Goal: Task Accomplishment & Management: Use online tool/utility

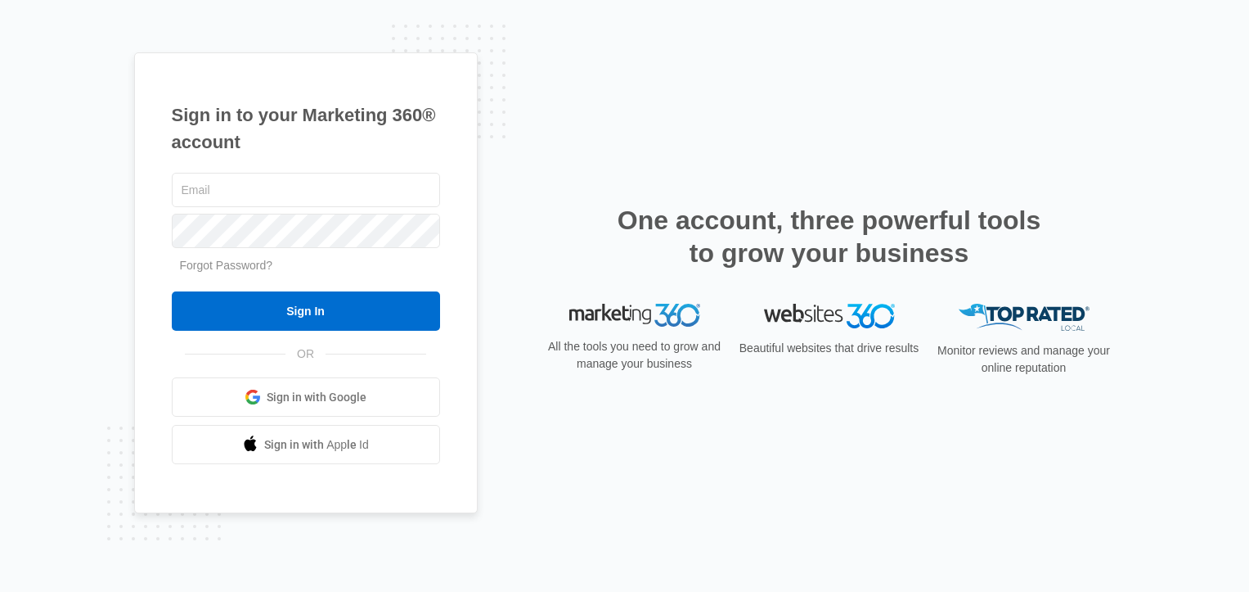
type input "[PERSON_NAME][EMAIL_ADDRESS][DOMAIN_NAME]"
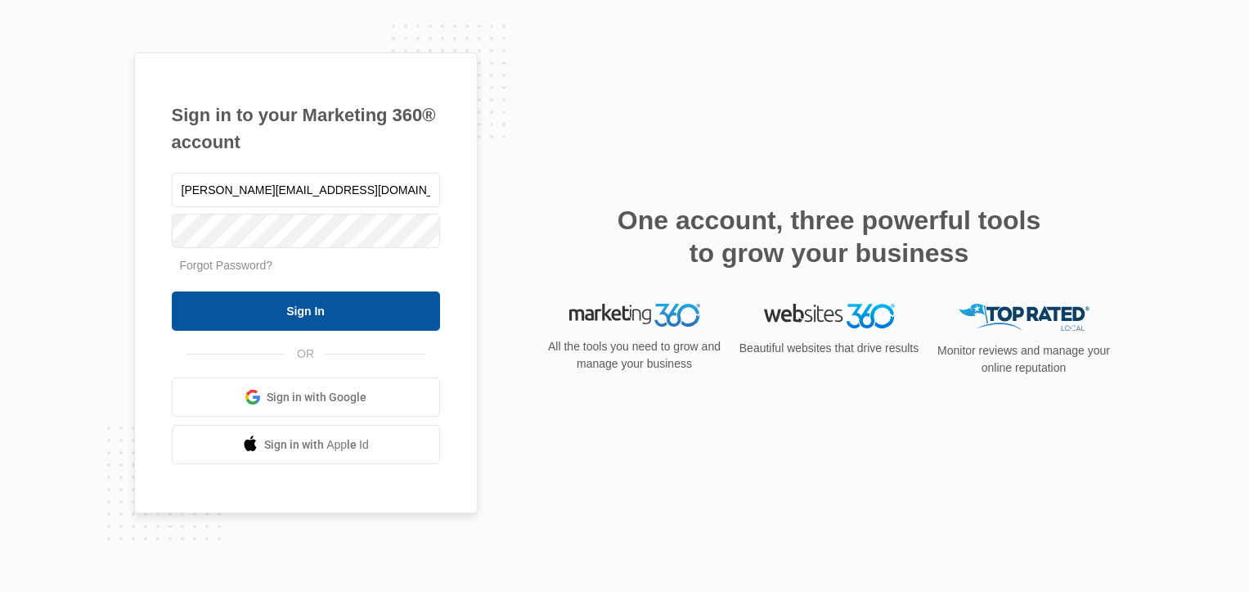
click at [317, 306] on input "Sign In" at bounding box center [306, 310] width 268 height 39
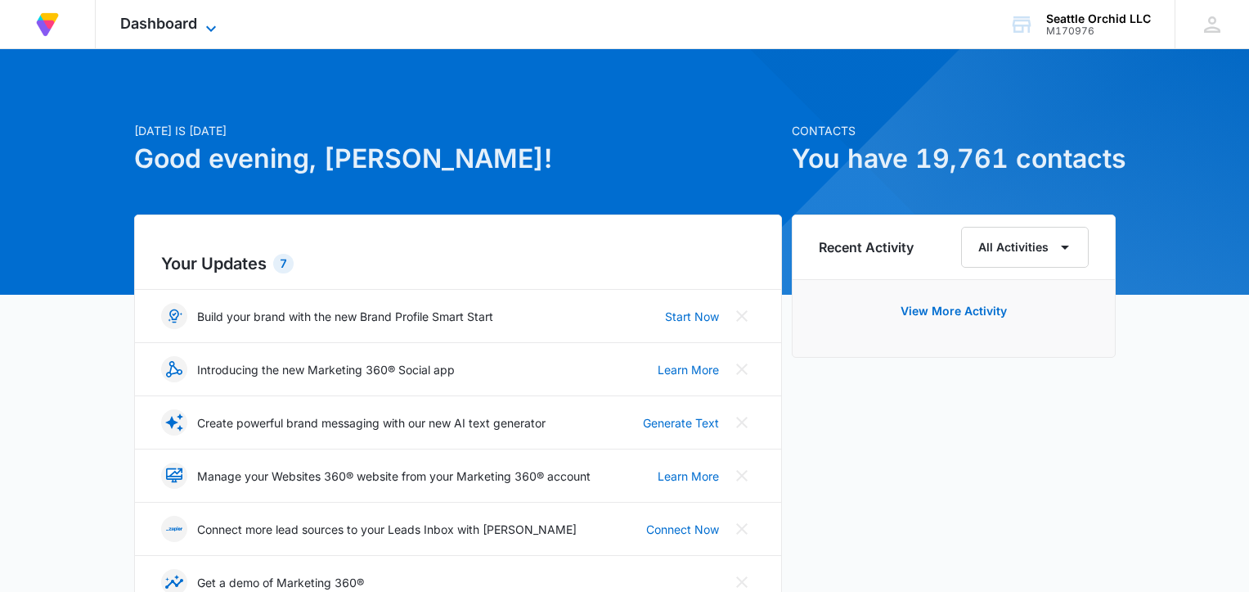
click at [213, 24] on icon at bounding box center [211, 29] width 20 height 20
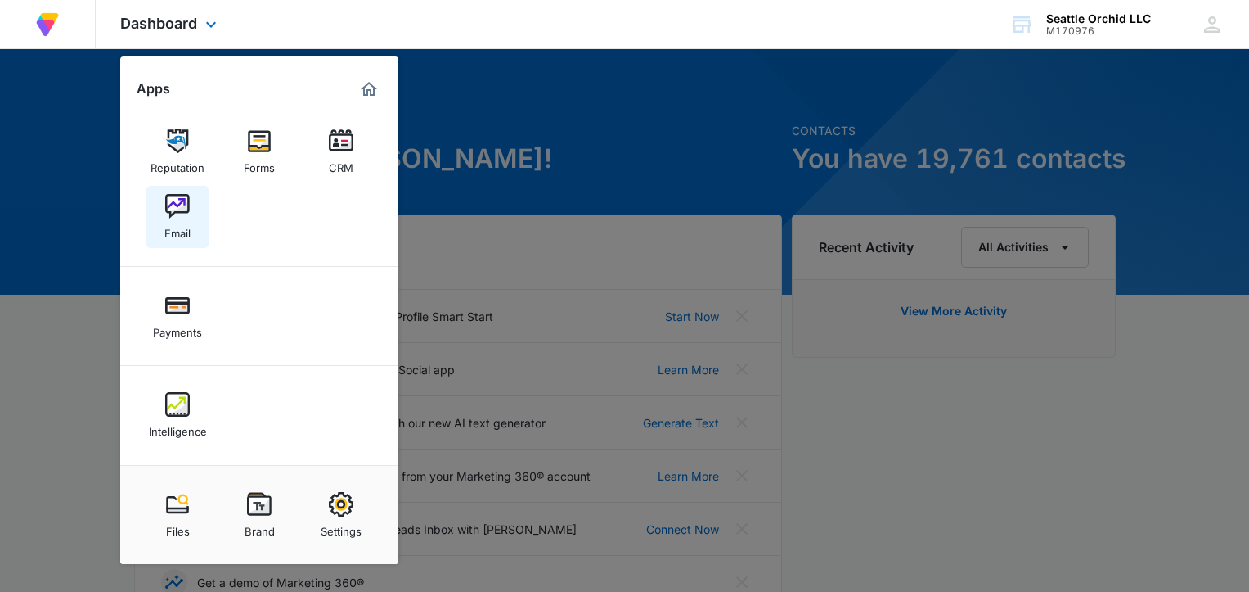
click at [185, 205] on img at bounding box center [177, 206] width 25 height 25
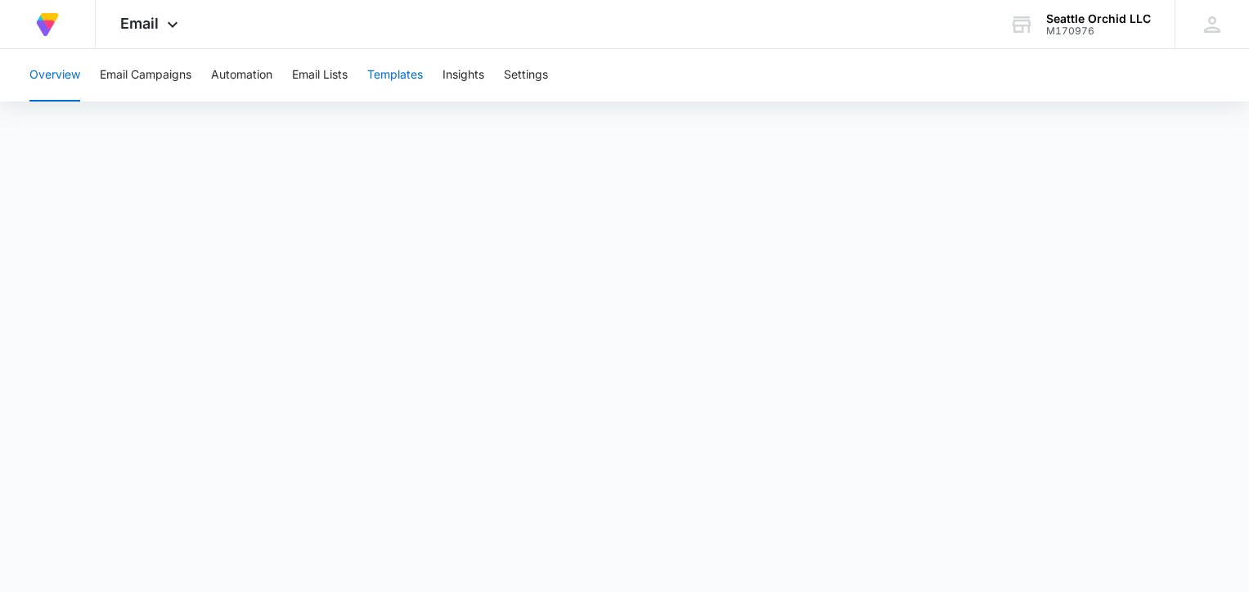
click at [398, 77] on button "Templates" at bounding box center [395, 75] width 56 height 52
click at [184, 74] on button "Email Campaigns" at bounding box center [146, 75] width 92 height 52
